Goal: Transaction & Acquisition: Purchase product/service

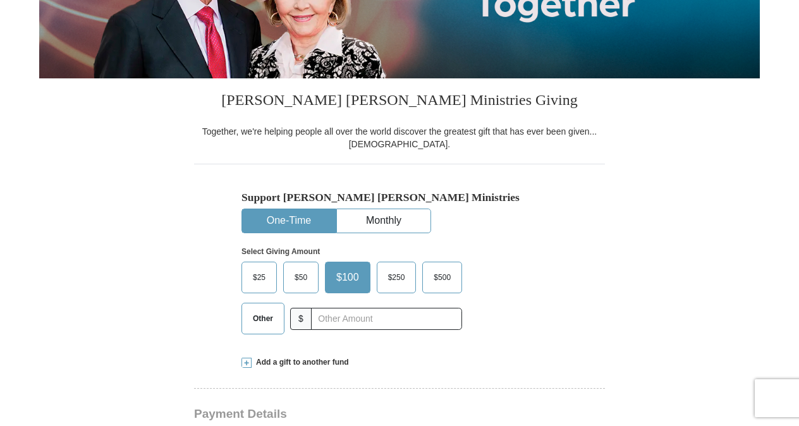
scroll to position [257, 0]
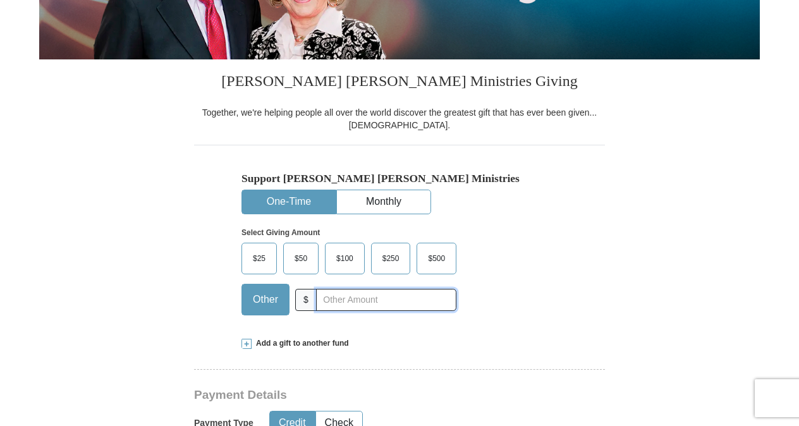
click at [333, 298] on input "text" at bounding box center [386, 300] width 140 height 22
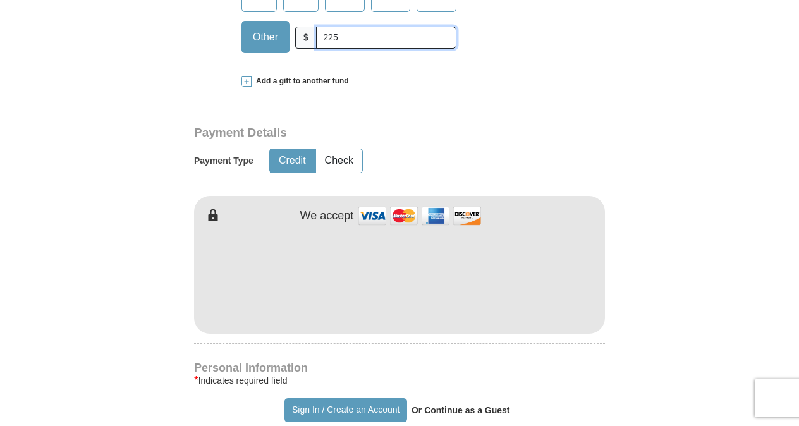
scroll to position [526, 0]
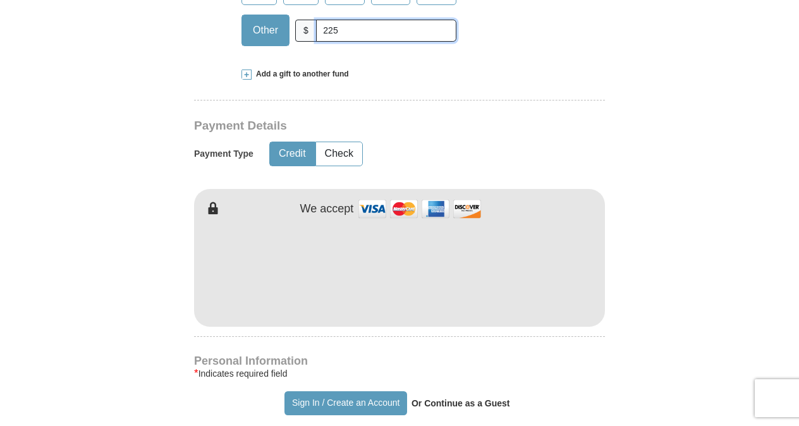
type input "225"
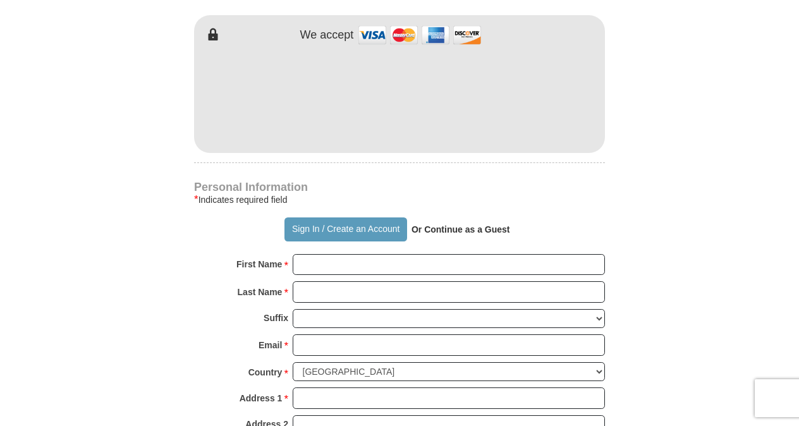
scroll to position [777, 0]
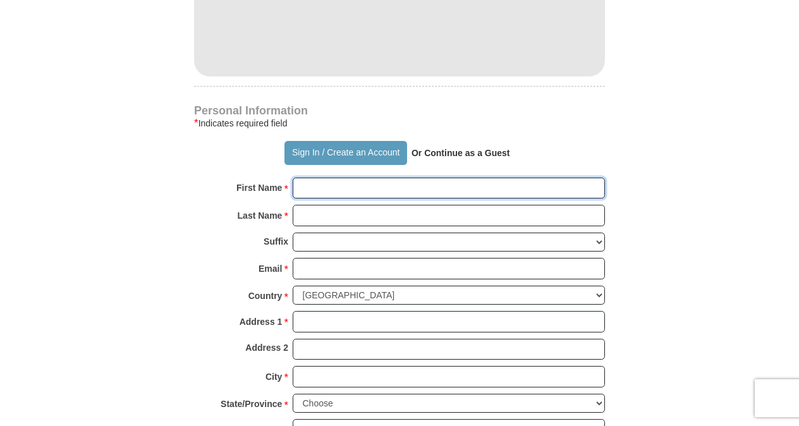
click at [327, 183] on input "First Name *" at bounding box center [449, 188] width 312 height 21
type input "[PERSON_NAME]"
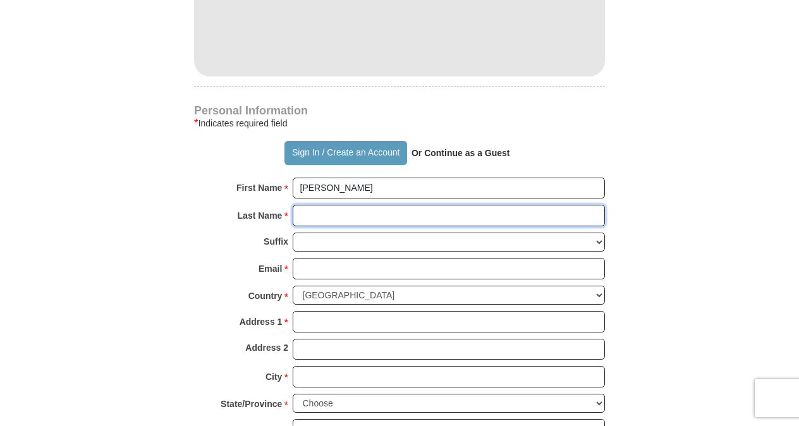
click at [321, 214] on input "Last Name *" at bounding box center [449, 215] width 312 height 21
type input "Baron"
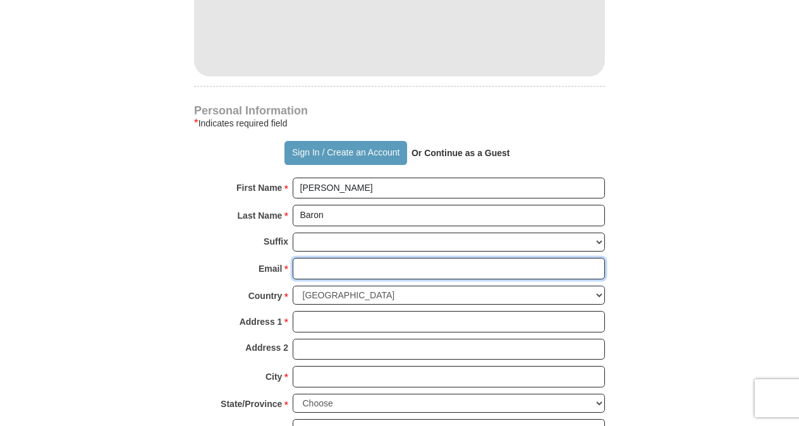
click at [317, 260] on input "Email *" at bounding box center [449, 268] width 312 height 21
type input "[EMAIL_ADDRESS][DOMAIN_NAME]"
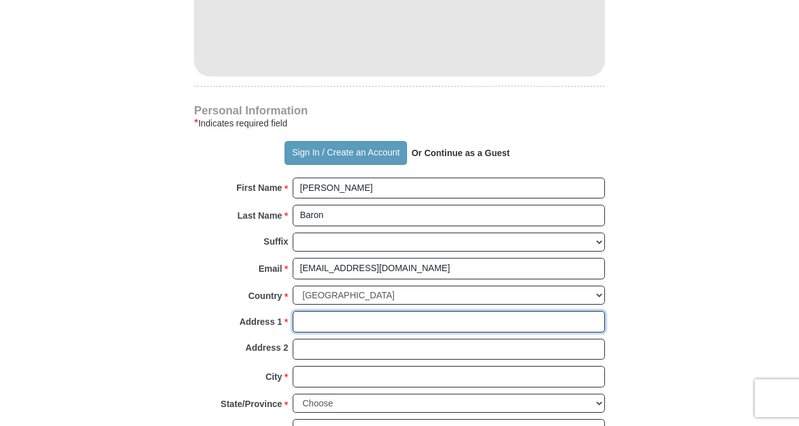
click at [305, 317] on input "Address 1 *" at bounding box center [449, 321] width 312 height 21
type input "5841 [PERSON_NAME]"
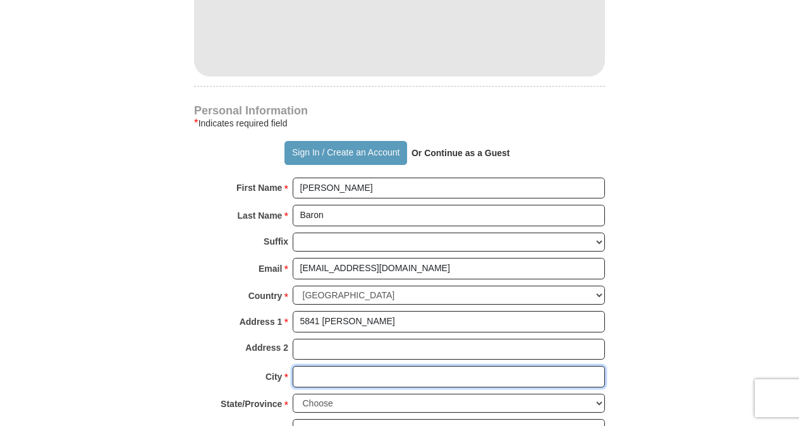
click at [305, 366] on input "City *" at bounding box center [449, 376] width 312 height 21
click at [308, 372] on input "City *" at bounding box center [449, 376] width 312 height 21
type input "[PERSON_NAME]"
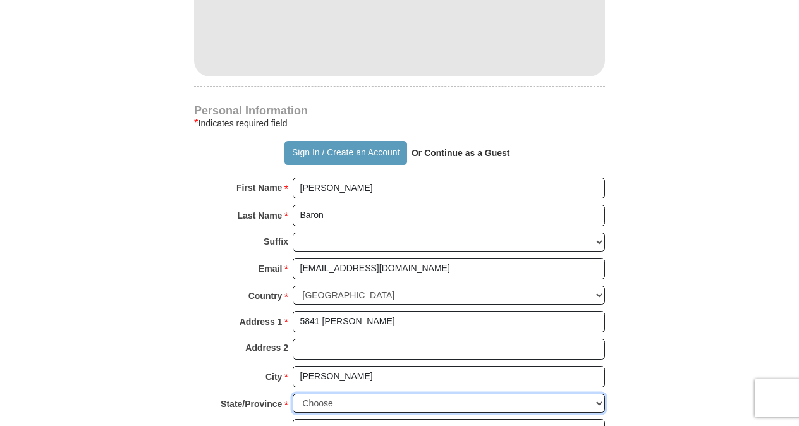
click at [322, 394] on select "Choose [US_STATE] [US_STATE] [US_STATE] [US_STATE] [US_STATE] Armed Forces Amer…" at bounding box center [449, 404] width 312 height 20
click at [596, 396] on select "Choose [US_STATE] [US_STATE] [US_STATE] [US_STATE] [US_STATE] Armed Forces Amer…" at bounding box center [449, 404] width 312 height 20
select select "[GEOGRAPHIC_DATA]"
click at [293, 394] on select "Choose [US_STATE] [US_STATE] [US_STATE] [US_STATE] [US_STATE] Armed Forces Amer…" at bounding box center [449, 404] width 312 height 20
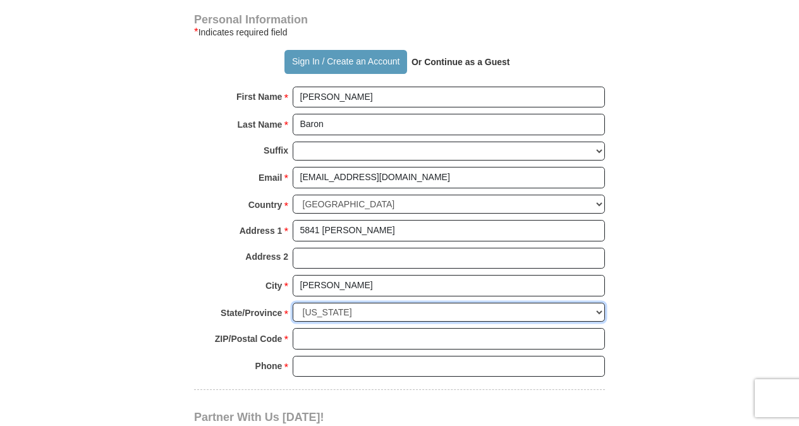
scroll to position [869, 0]
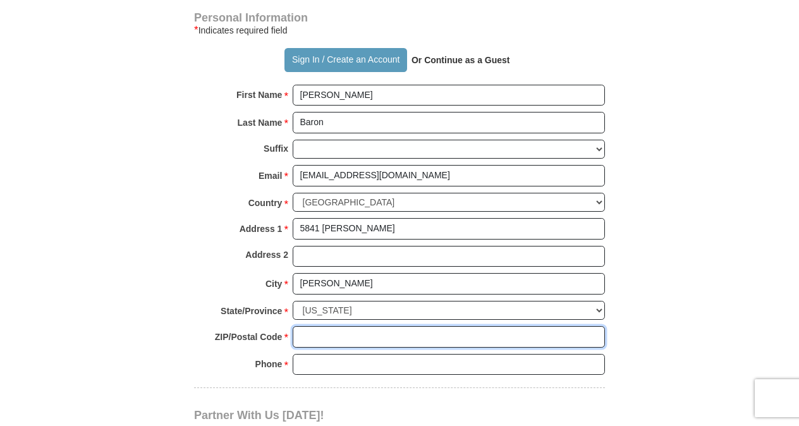
click at [326, 329] on input "ZIP/Postal Code *" at bounding box center [449, 336] width 312 height 21
type input "78640"
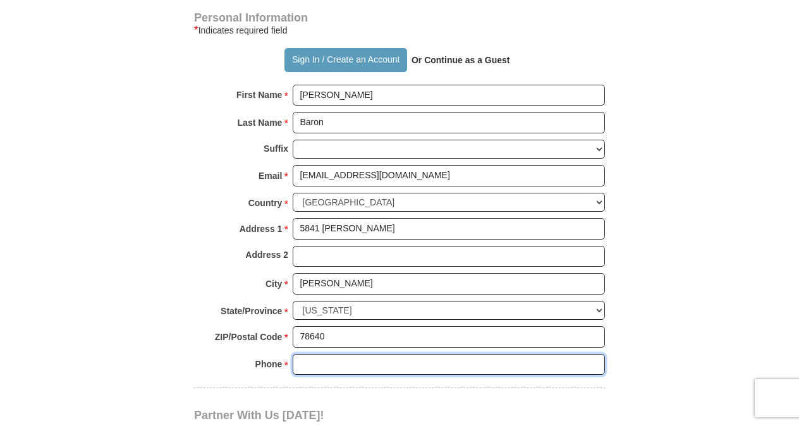
click at [316, 355] on input "Phone * *" at bounding box center [449, 364] width 312 height 21
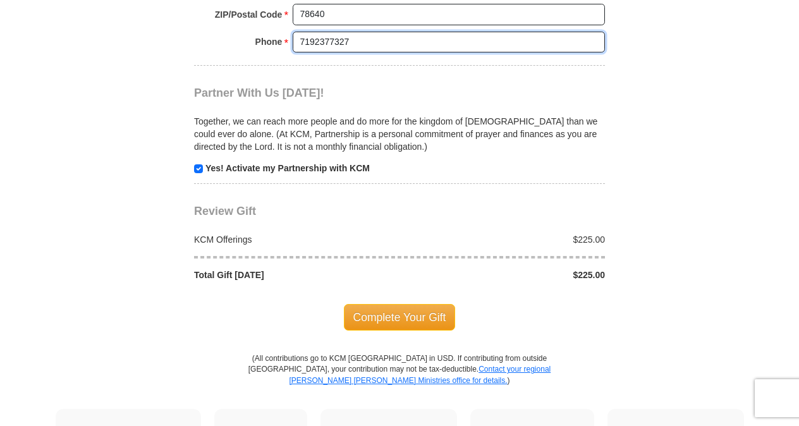
scroll to position [1194, 0]
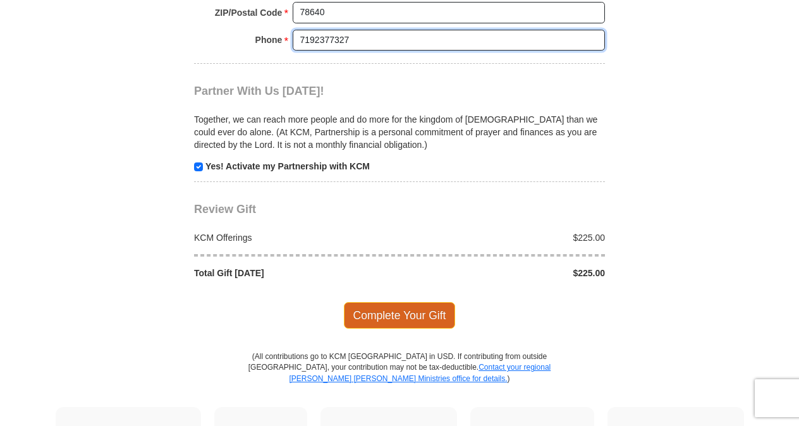
type input "7192377327"
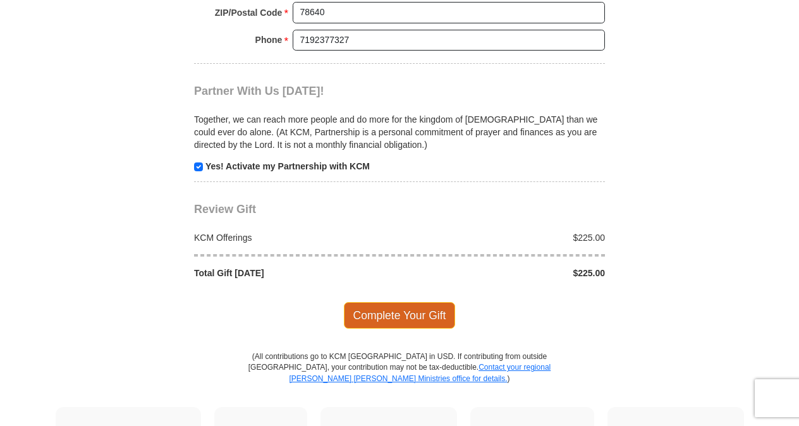
click at [415, 302] on span "Complete Your Gift" at bounding box center [400, 315] width 112 height 27
